Goal: Check status: Check status

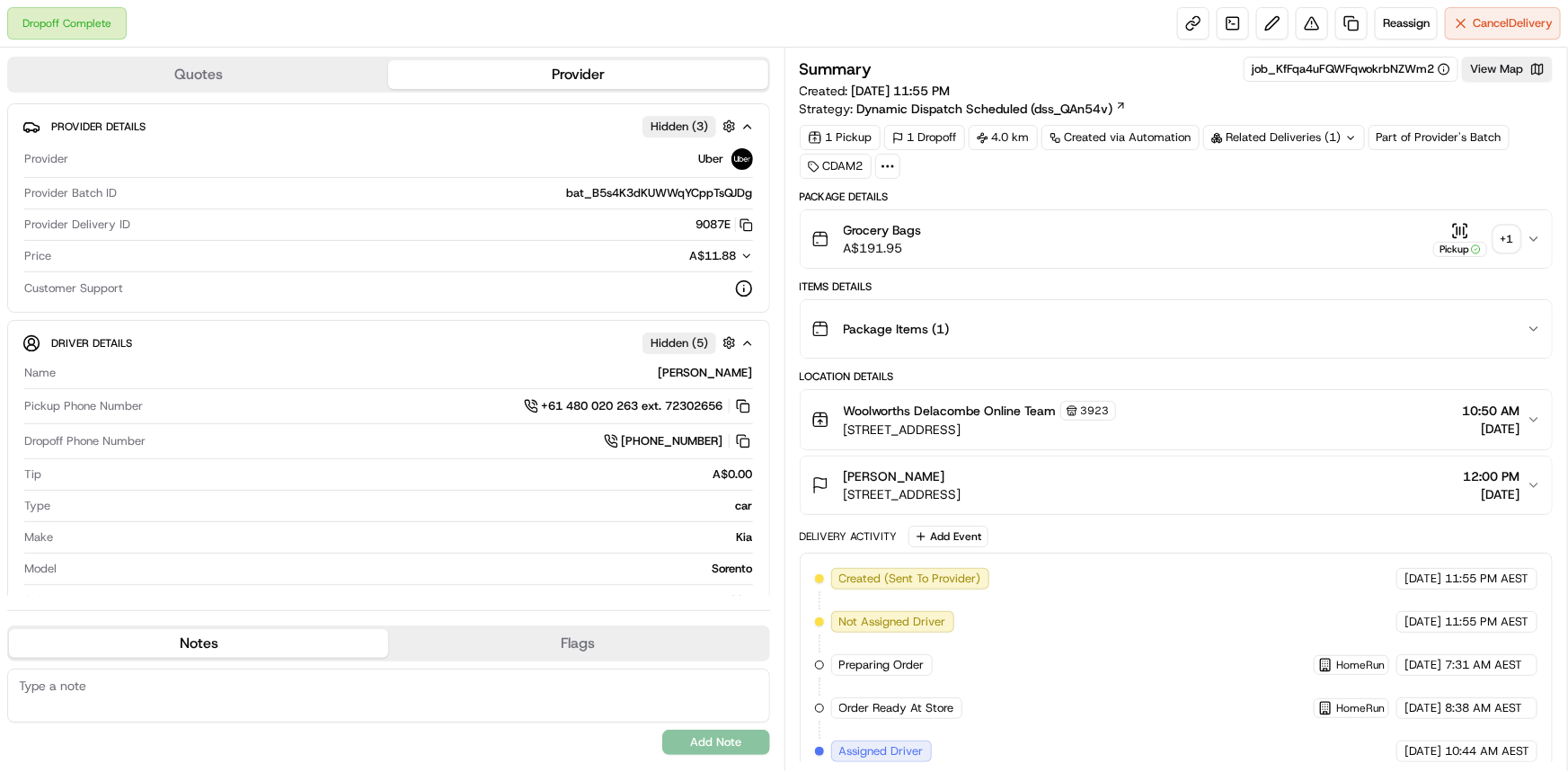
click at [1516, 234] on div "+ 1" at bounding box center [1507, 239] width 25 height 25
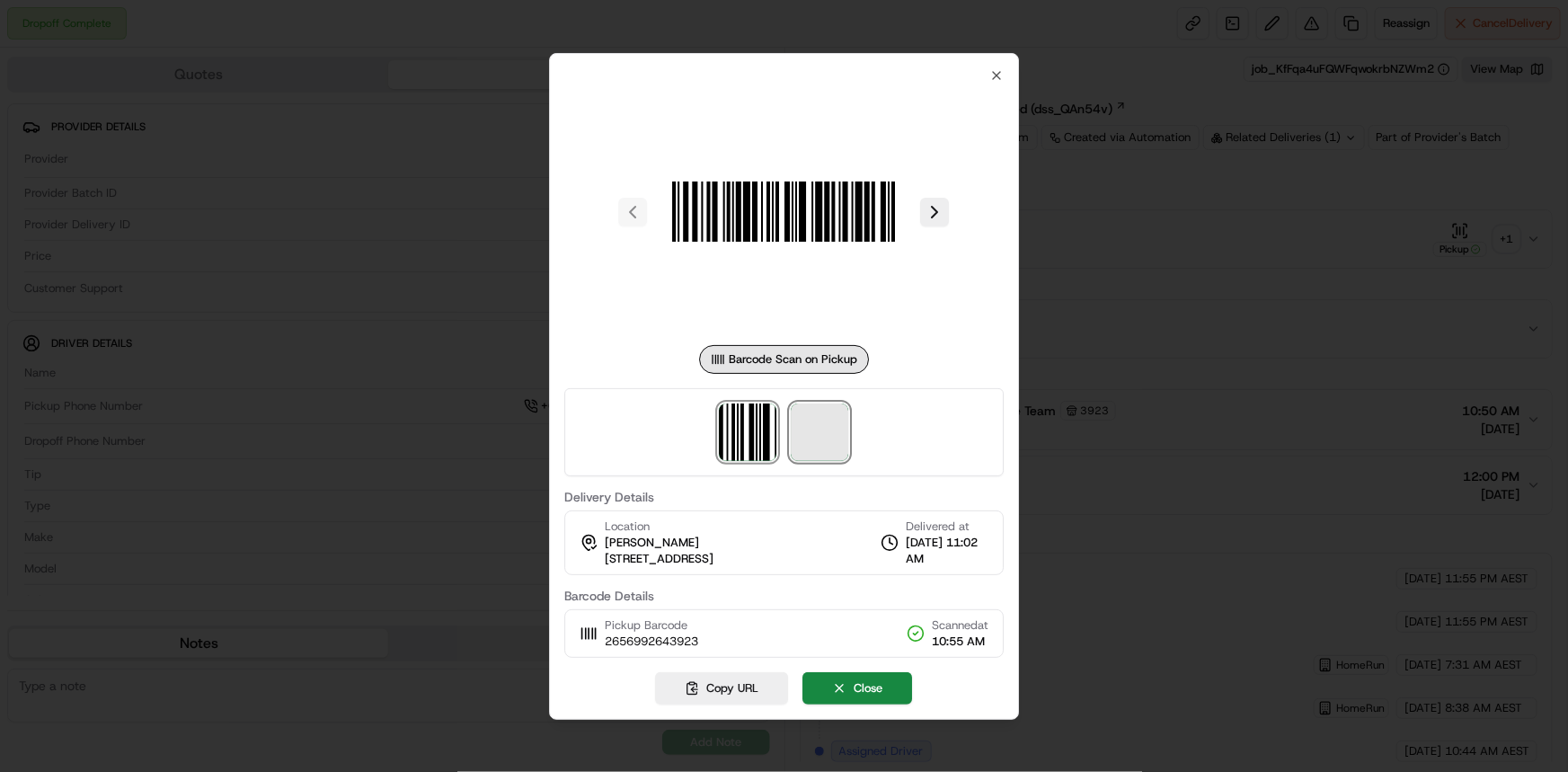
click at [817, 434] on span at bounding box center [820, 432] width 58 height 58
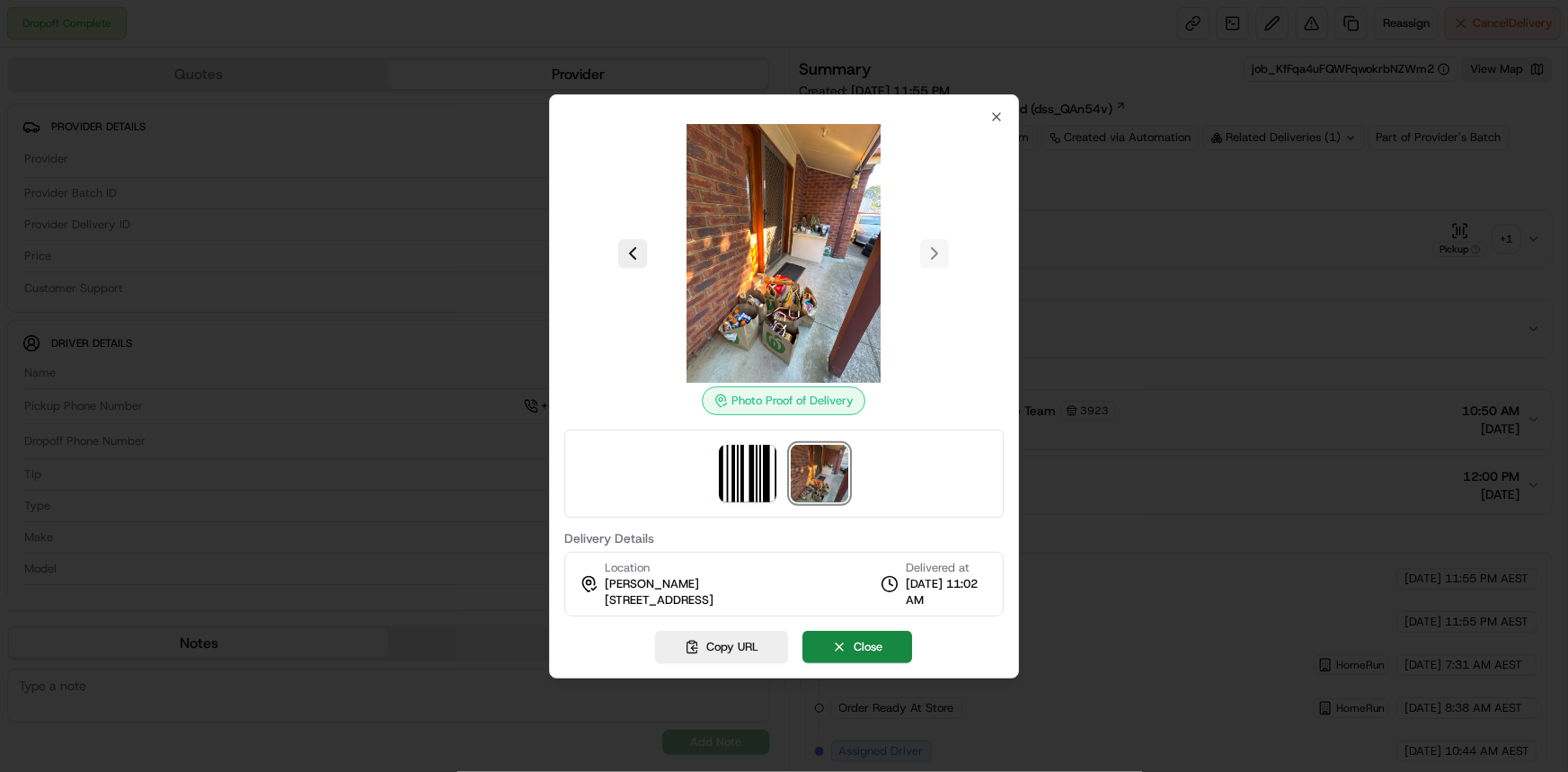
click at [1004, 118] on div "Photo Proof of Delivery Delivery Details Location [PERSON_NAME][STREET_ADDRESS]…" at bounding box center [784, 386] width 471 height 584
click at [998, 118] on icon "button" at bounding box center [997, 117] width 15 height 15
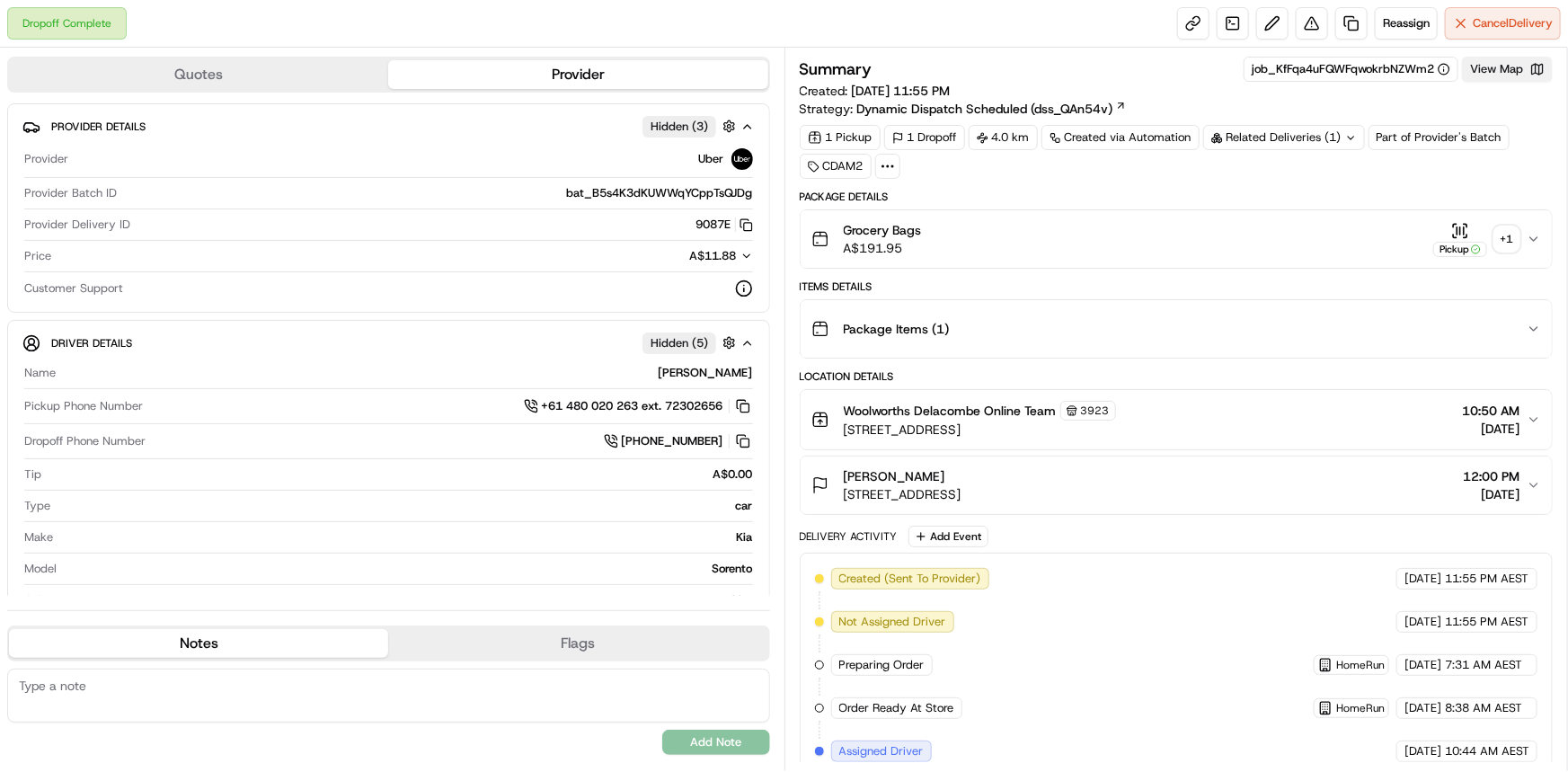
click at [1537, 60] on button "View Map" at bounding box center [1507, 70] width 91 height 25
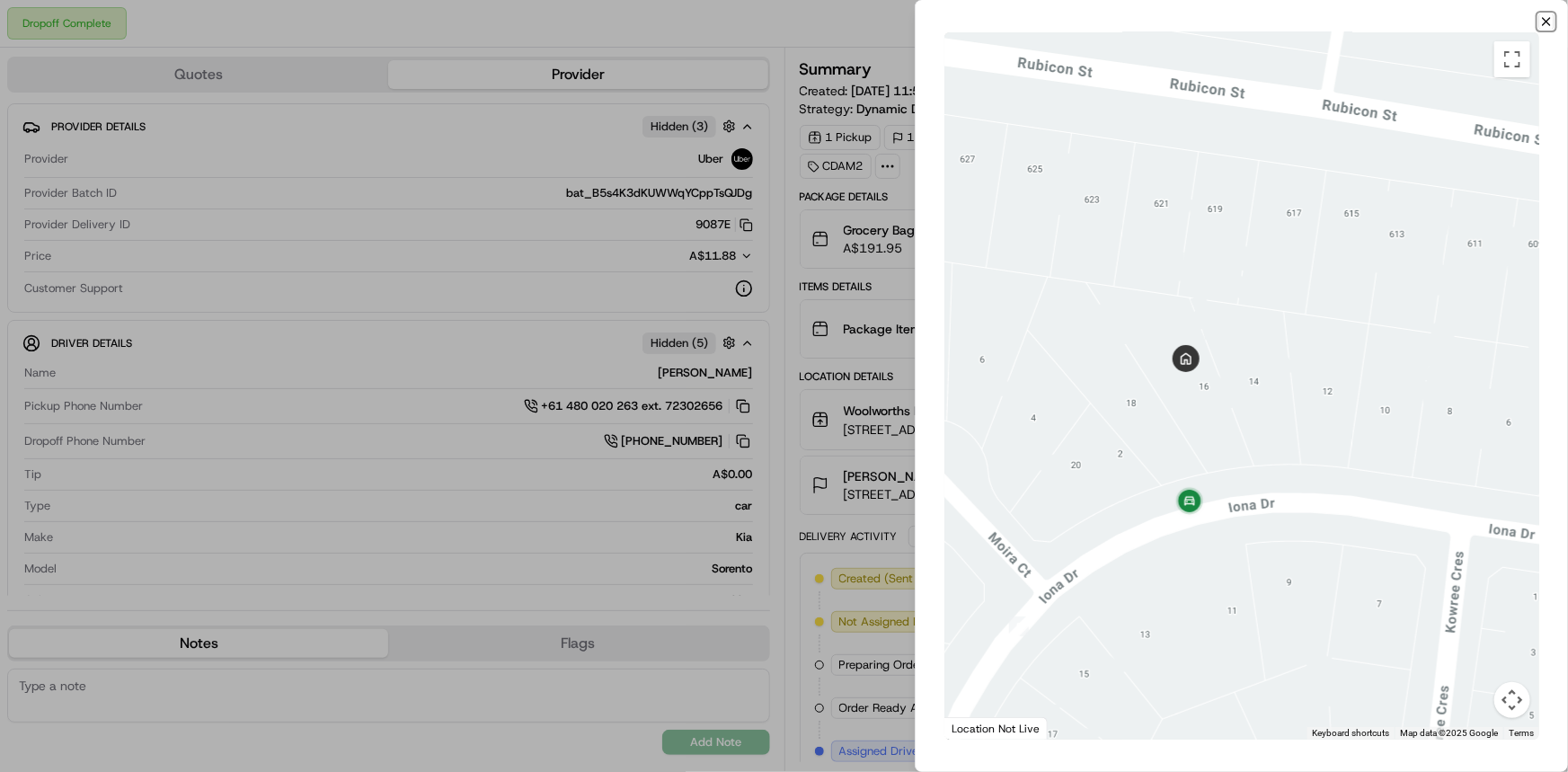
click at [1553, 23] on icon "button" at bounding box center [1546, 22] width 15 height 15
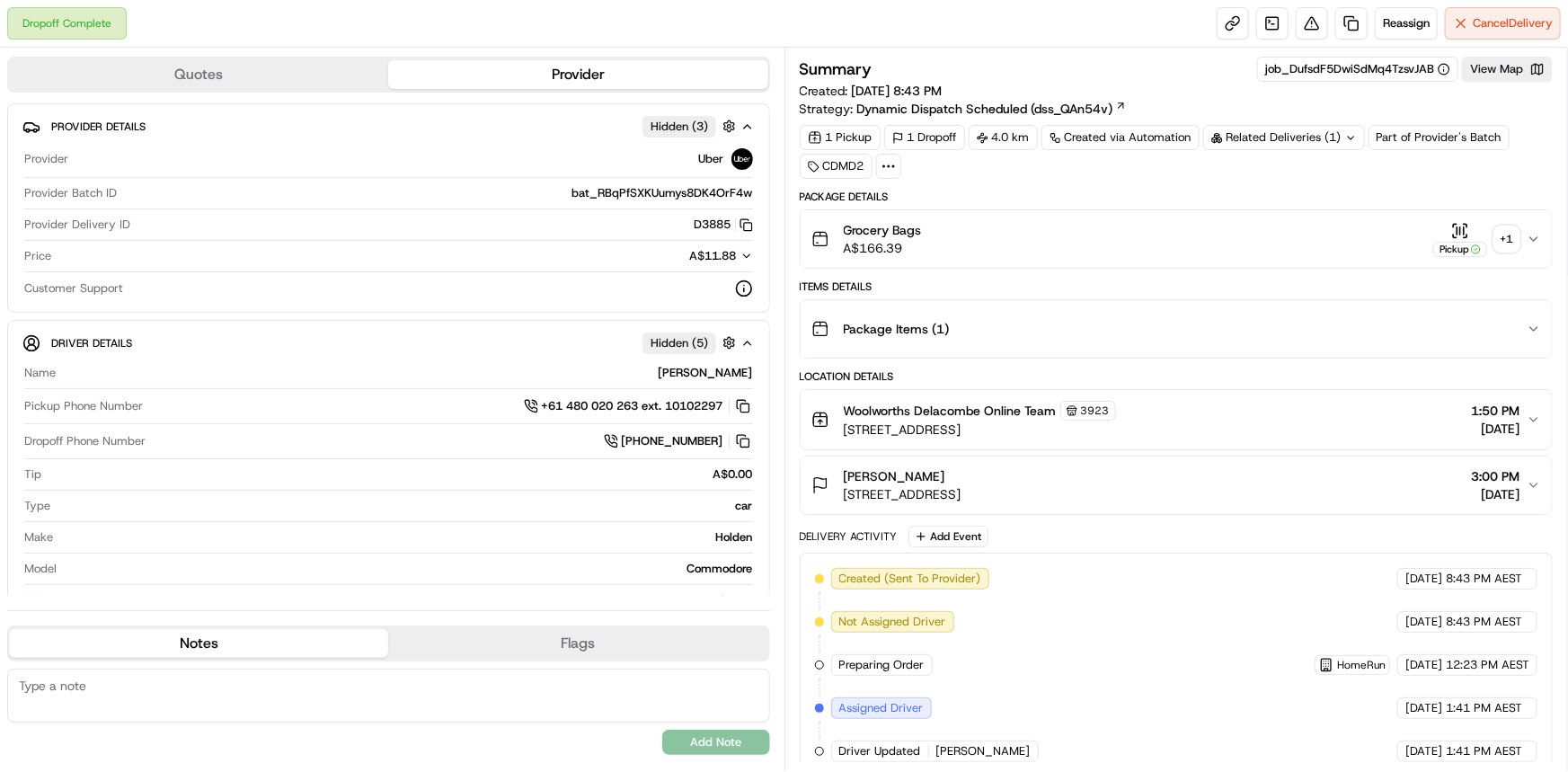
click at [1507, 239] on div "+ 1" at bounding box center [1507, 239] width 25 height 25
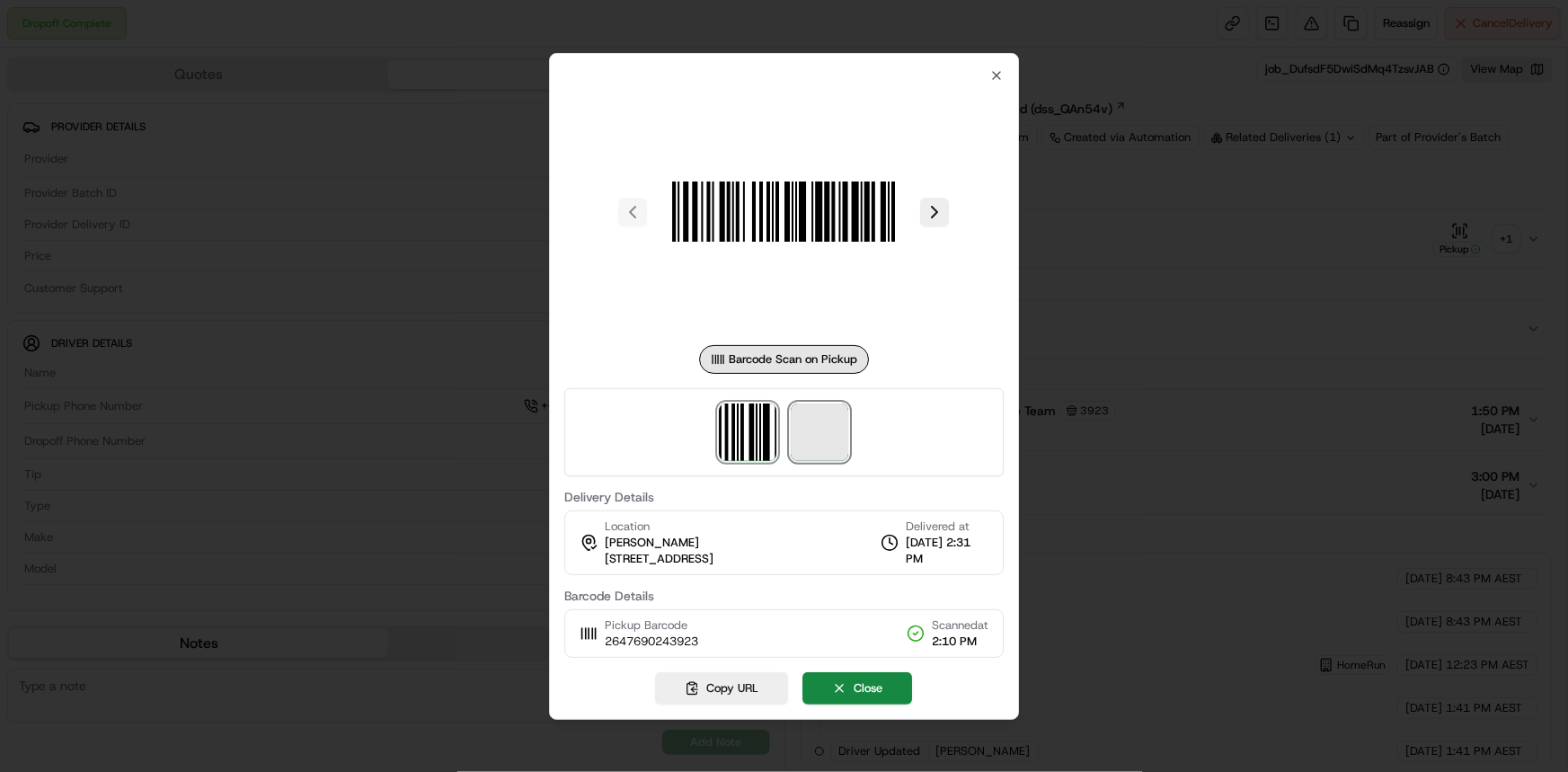
click at [820, 434] on span at bounding box center [820, 432] width 58 height 58
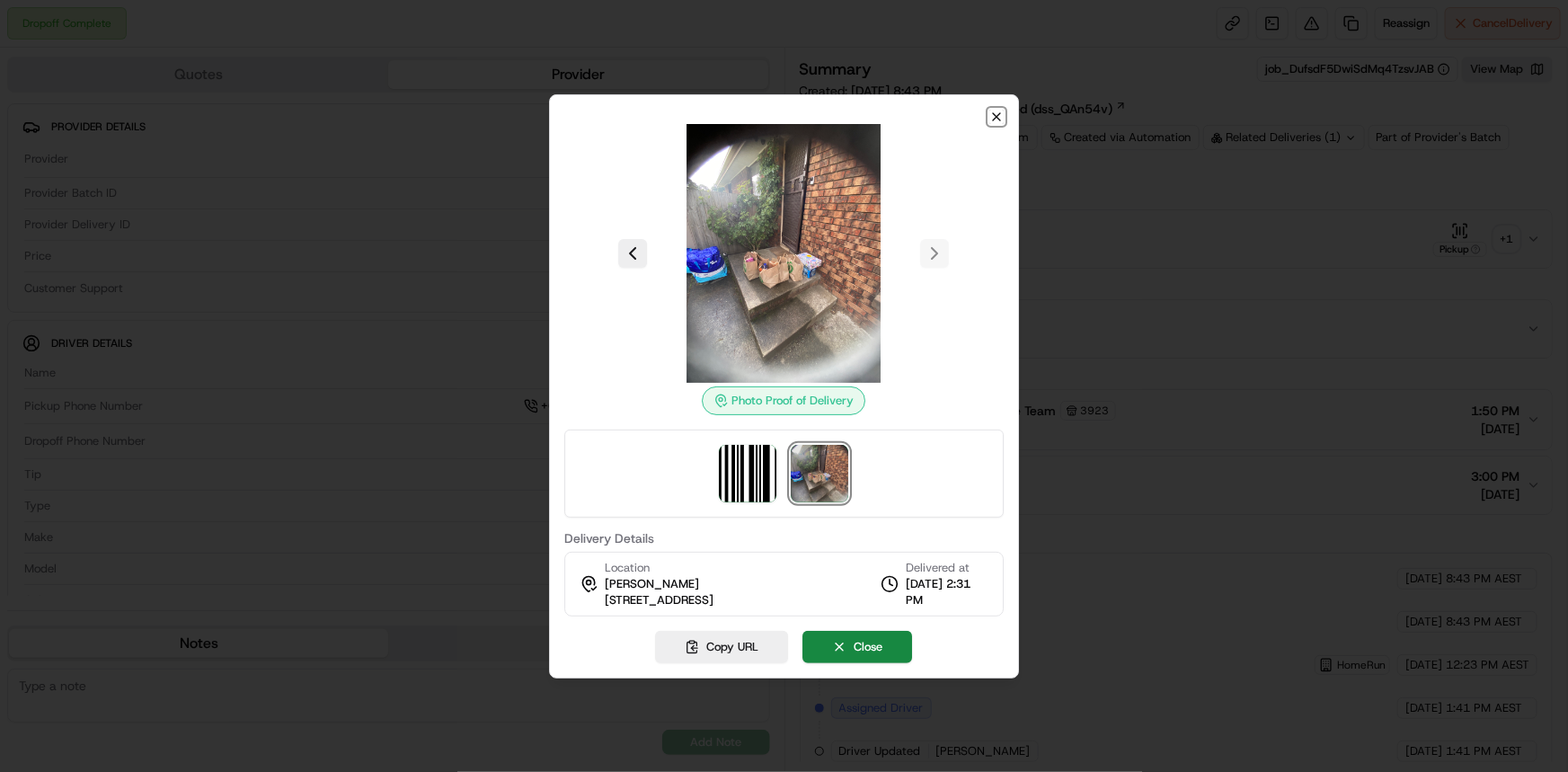
click at [1003, 117] on icon "button" at bounding box center [997, 117] width 15 height 15
